Goal: Obtain resource: Download file/media

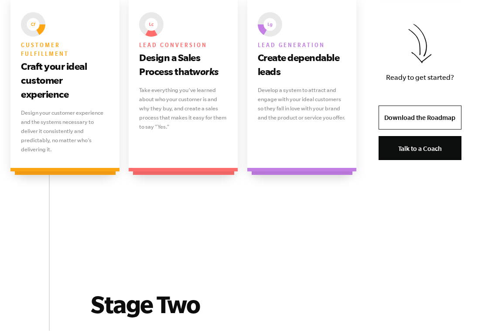
scroll to position [826, 0]
click at [437, 125] on link "Download the Roadmap" at bounding box center [420, 118] width 83 height 24
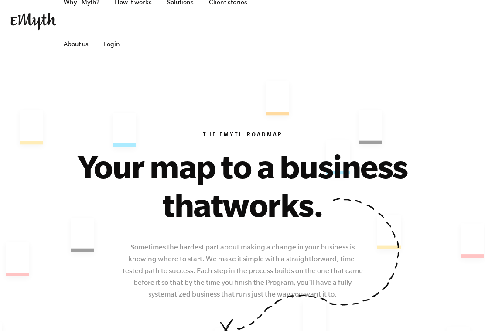
scroll to position [0, 0]
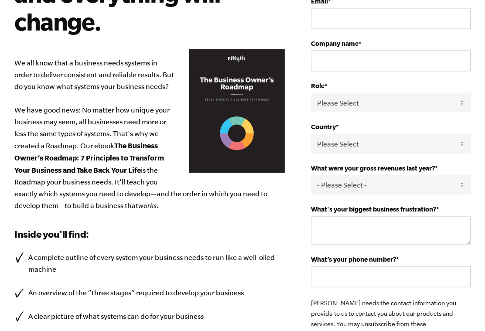
scroll to position [110, 0]
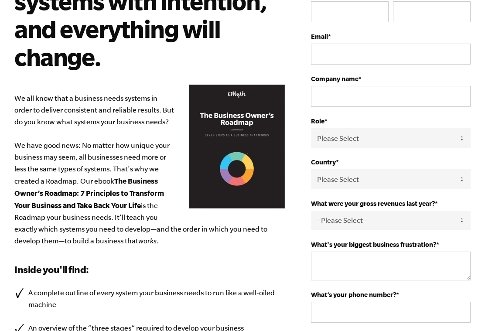
click at [395, 141] on select "Please Select Owner Partner / Co-Owner Executive Employee / Other" at bounding box center [391, 138] width 160 height 20
select select "Partner / Co-Owner"
click at [394, 182] on select "Please Select United States Afghanistan Åland Islands Albania Algeria American …" at bounding box center [391, 179] width 160 height 20
select select "Italy"
click at [372, 228] on select "- Please Select - 0-75K 76-150K 151-275K 276-500K 501-750K 751-1M 1-2.5M 2.5-5M…" at bounding box center [391, 221] width 160 height 20
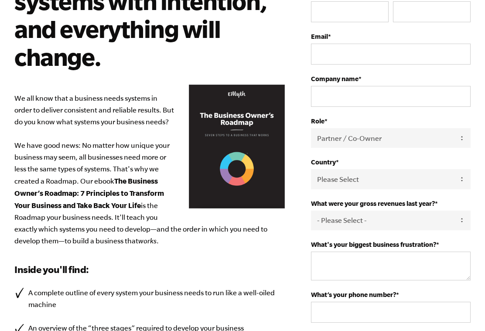
select select "0-75K"
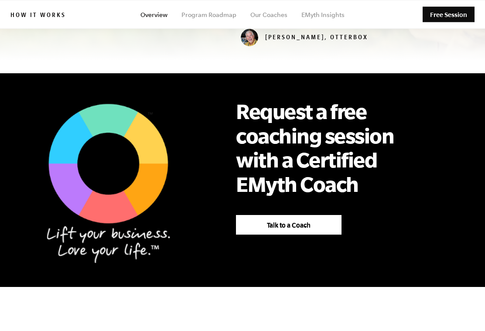
scroll to position [580, 0]
